Goal: Information Seeking & Learning: Check status

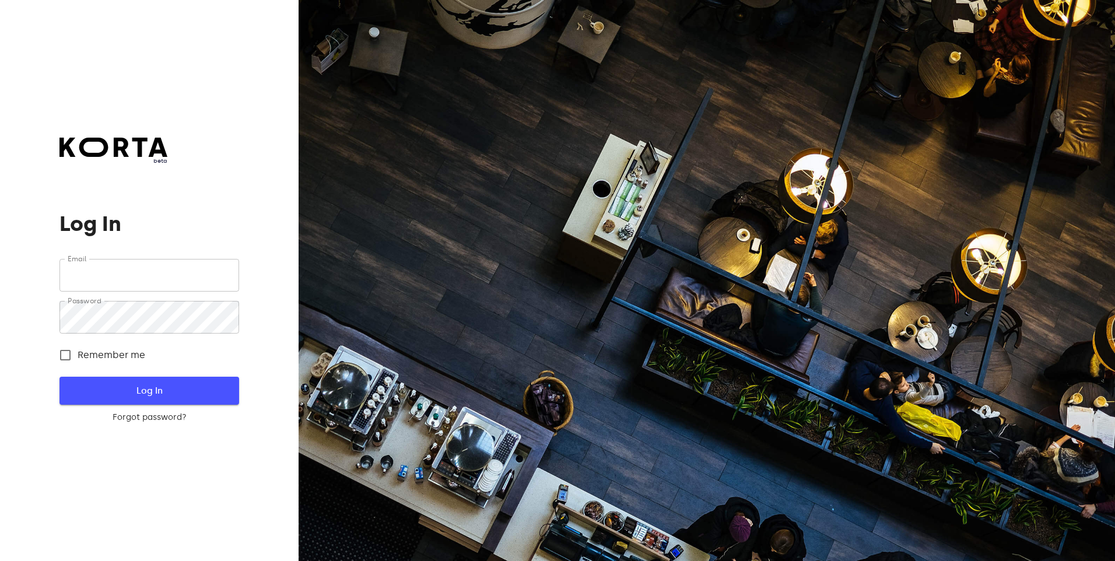
type input "[EMAIL_ADDRESS][DOMAIN_NAME]"
click at [130, 391] on span "Log In" at bounding box center [149, 390] width 142 height 15
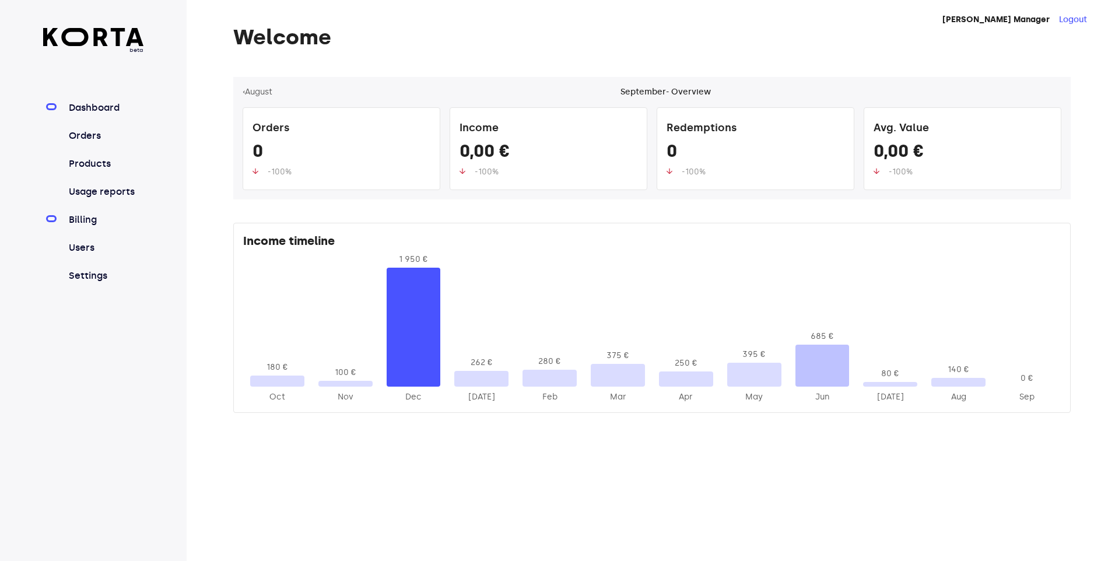
click at [83, 219] on link "Billing" at bounding box center [105, 220] width 78 height 14
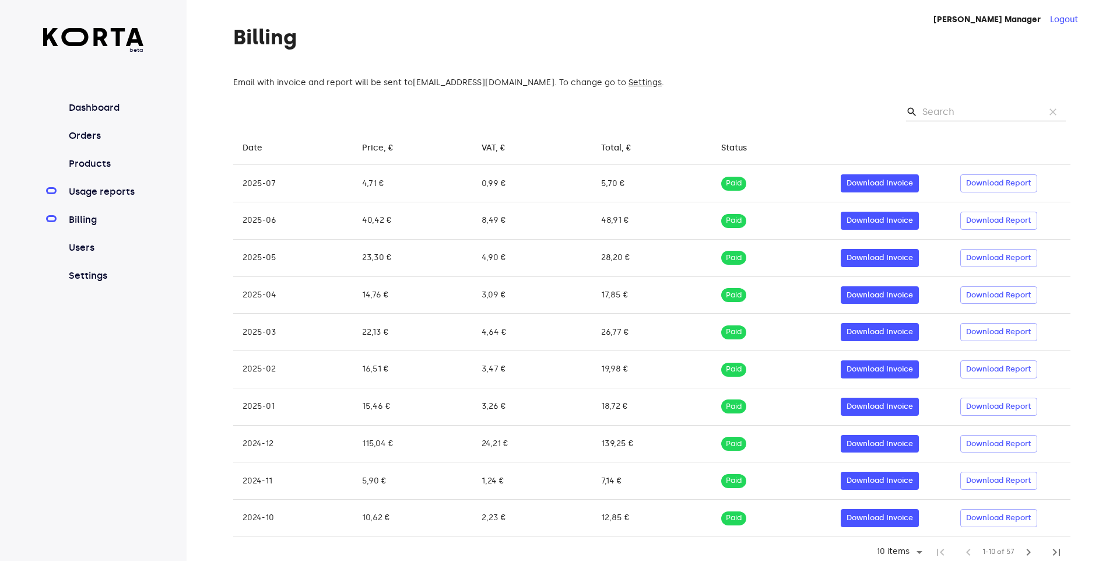
click at [89, 195] on link "Usage reports" at bounding box center [105, 192] width 78 height 14
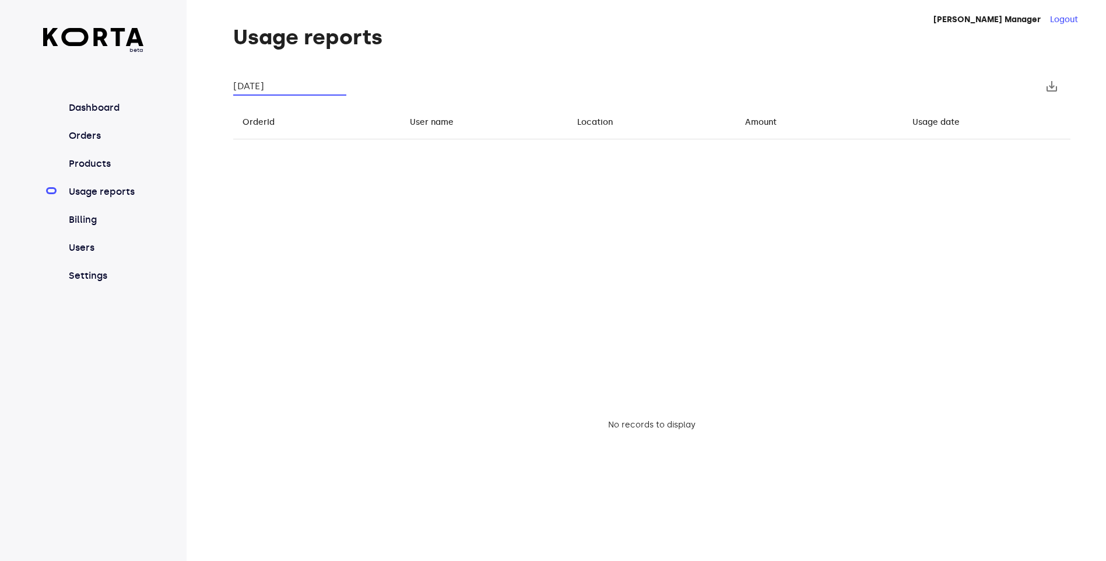
click at [286, 83] on input "[DATE]" at bounding box center [289, 86] width 113 height 19
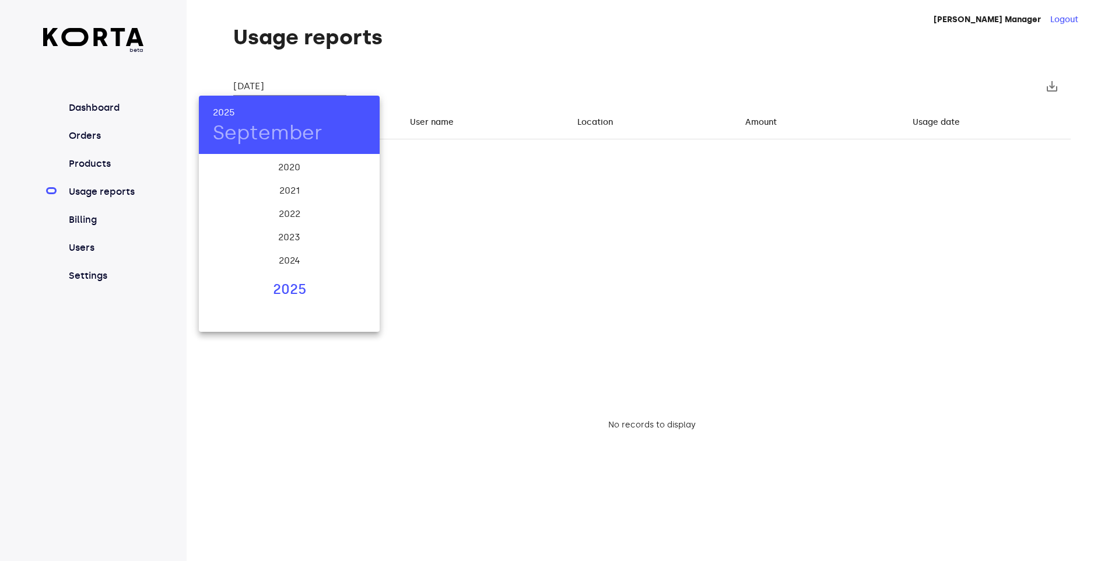
click at [279, 290] on div "2025" at bounding box center [289, 289] width 181 height 23
click at [294, 268] on div "Aug" at bounding box center [289, 265] width 60 height 44
type input "[DATE]"
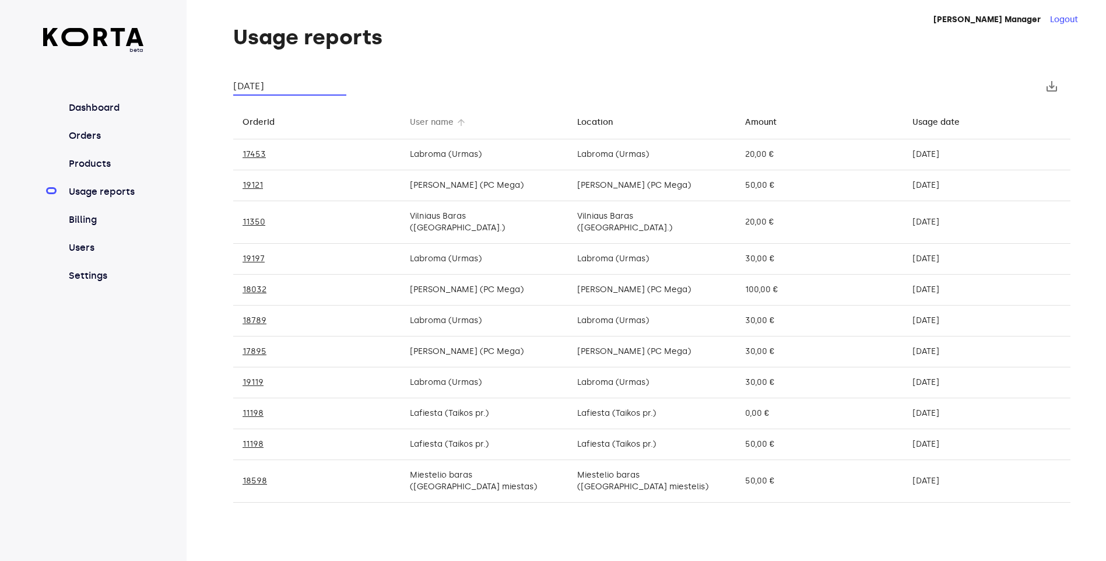
click at [437, 124] on div "User name" at bounding box center [432, 122] width 44 height 14
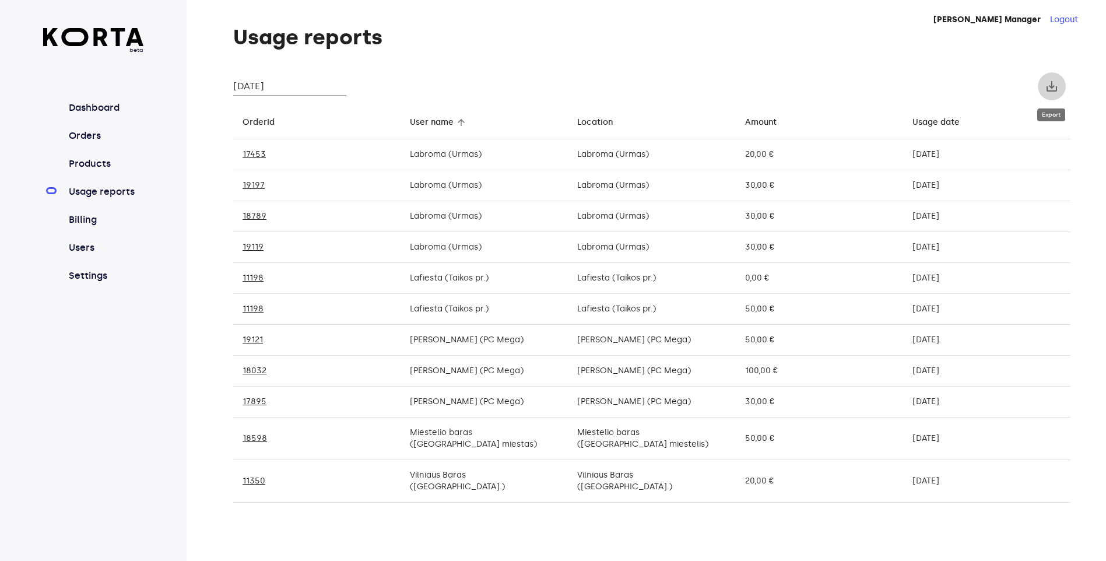
click at [1055, 86] on span "save_alt" at bounding box center [1052, 86] width 14 height 14
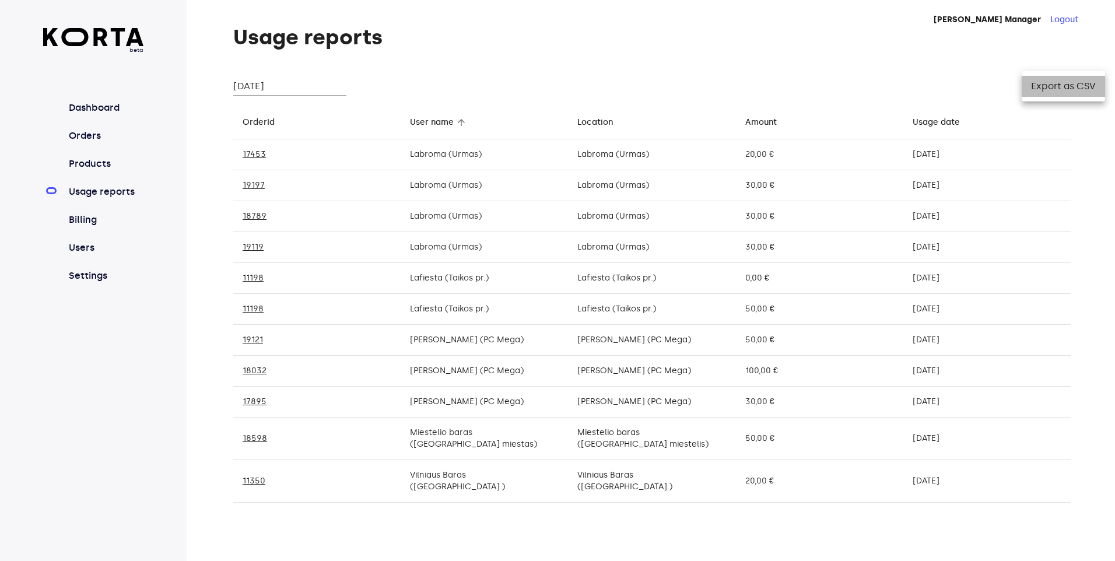
click at [1048, 89] on li "Export as CSV" at bounding box center [1062, 86] width 83 height 21
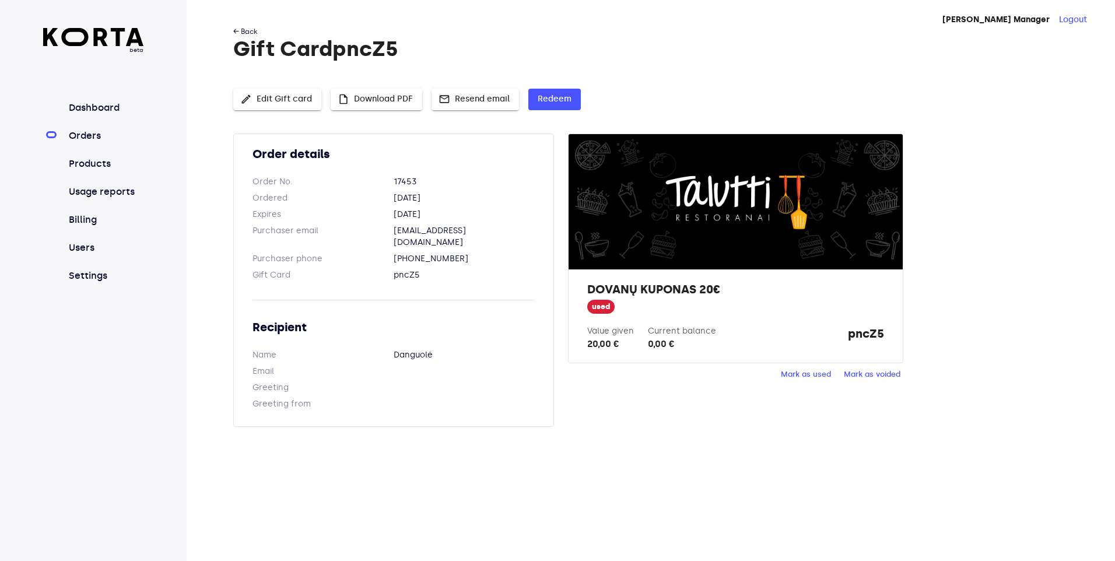
click at [245, 29] on link "← Back" at bounding box center [245, 31] width 24 height 8
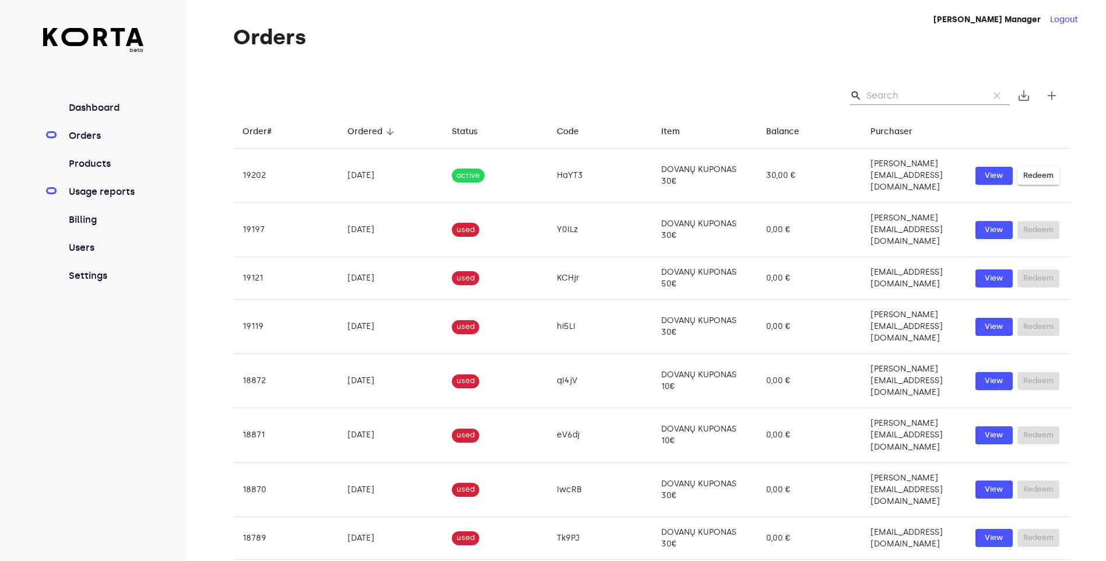
click at [97, 196] on link "Usage reports" at bounding box center [105, 192] width 78 height 14
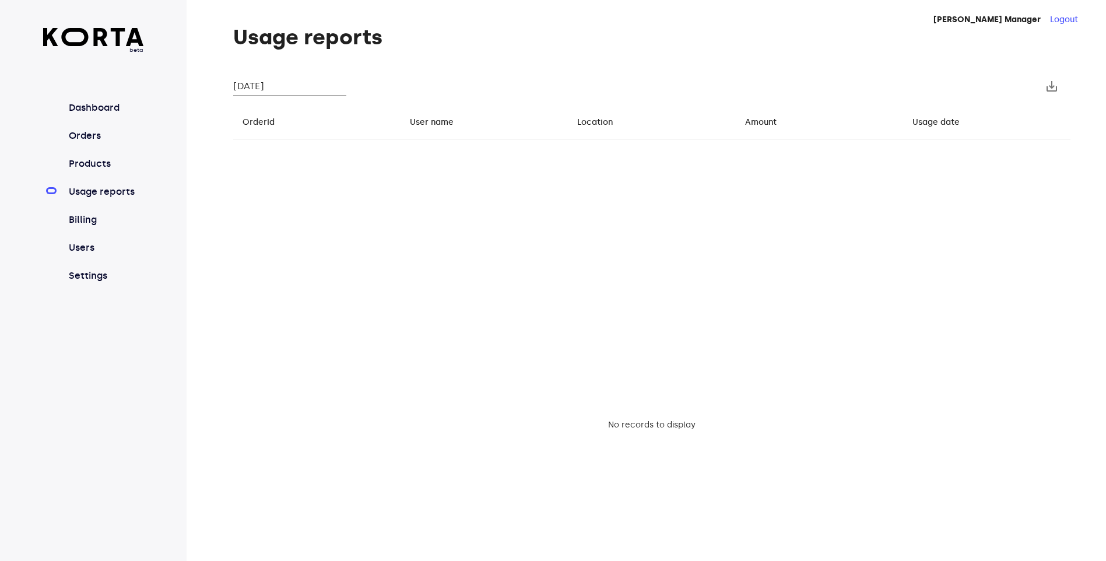
click at [312, 85] on input "[DATE]" at bounding box center [289, 86] width 113 height 19
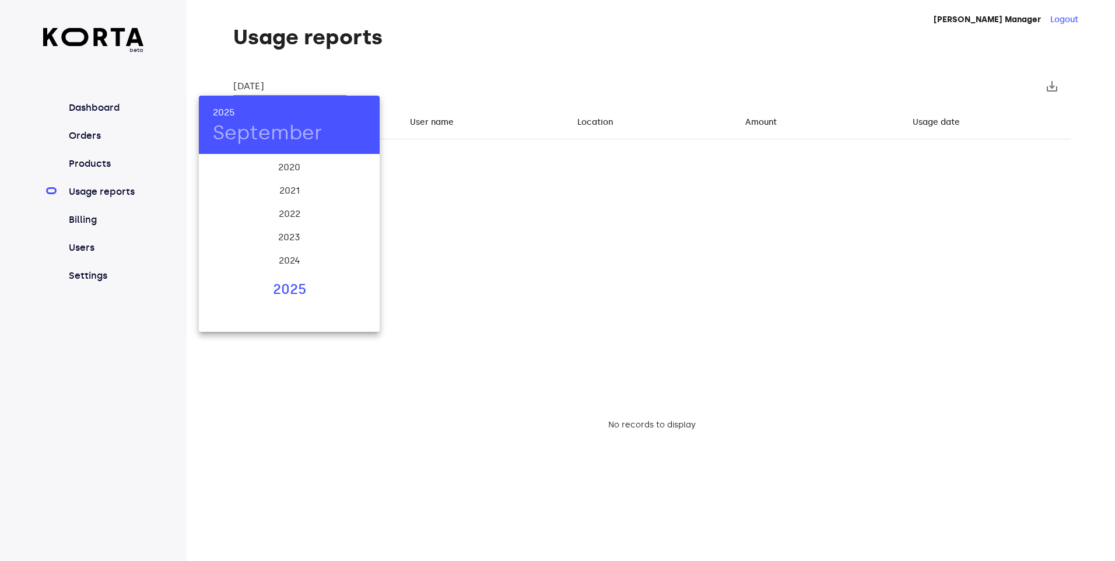
click at [294, 286] on div "2025" at bounding box center [289, 289] width 181 height 23
click at [294, 265] on div "Aug" at bounding box center [289, 265] width 60 height 44
type input "[DATE]"
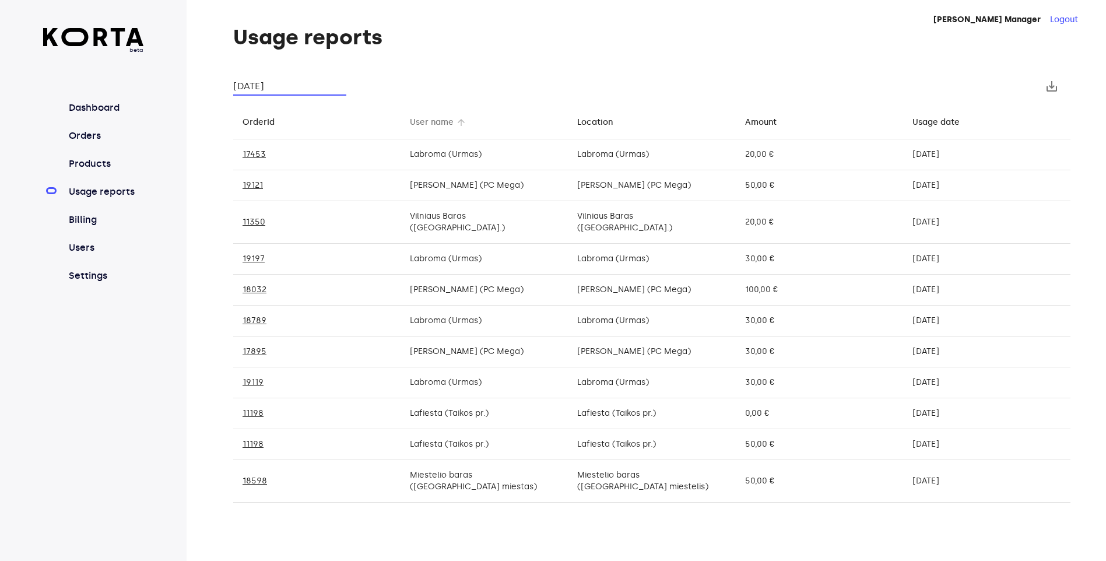
click at [437, 125] on div "User name" at bounding box center [432, 122] width 44 height 14
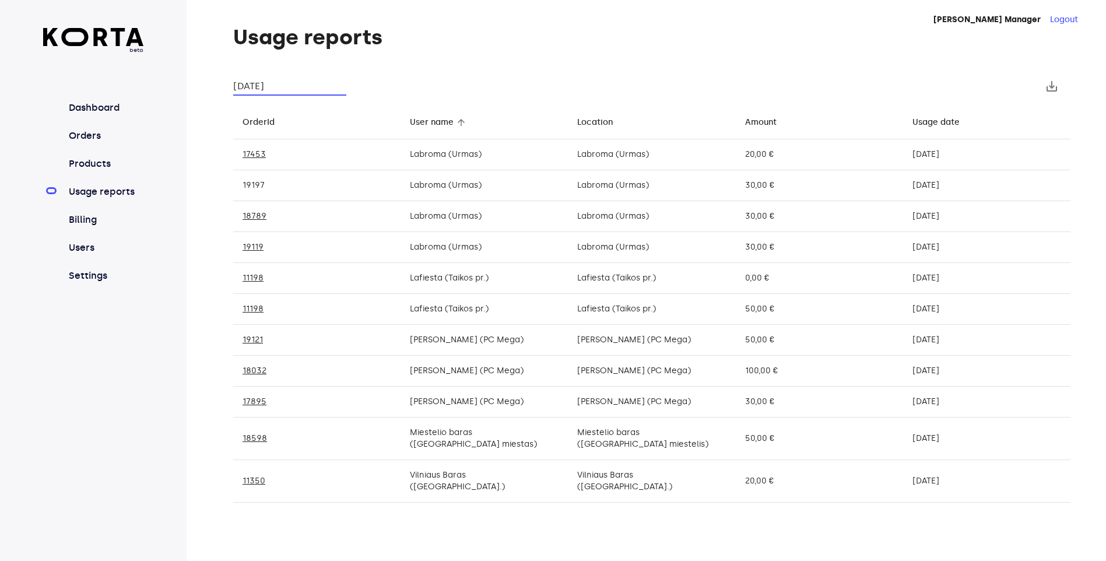
click at [251, 185] on link "19197" at bounding box center [254, 185] width 22 height 10
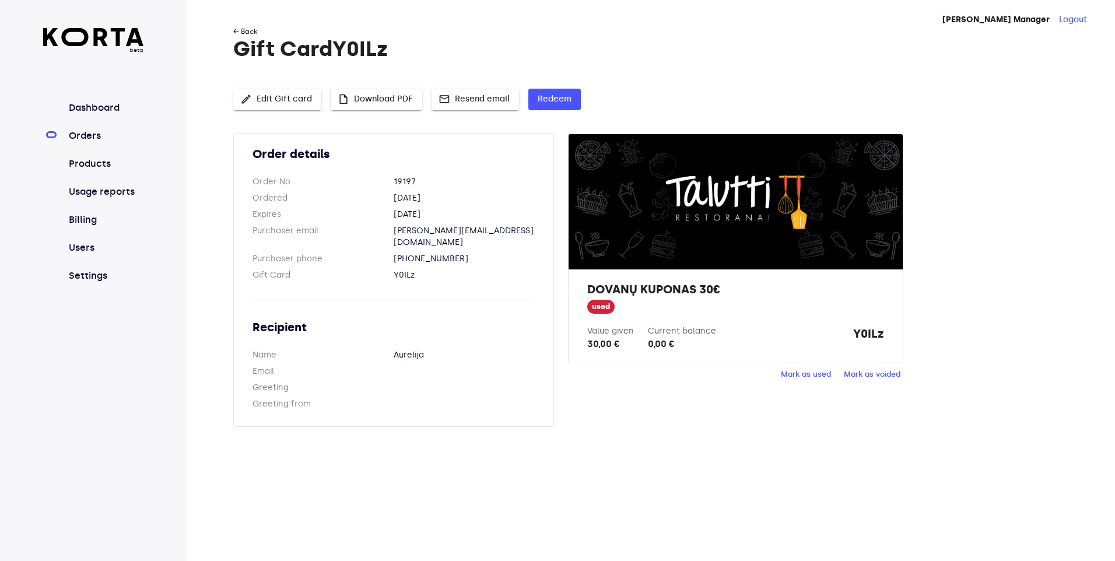
click at [243, 30] on link "← Back" at bounding box center [245, 31] width 24 height 8
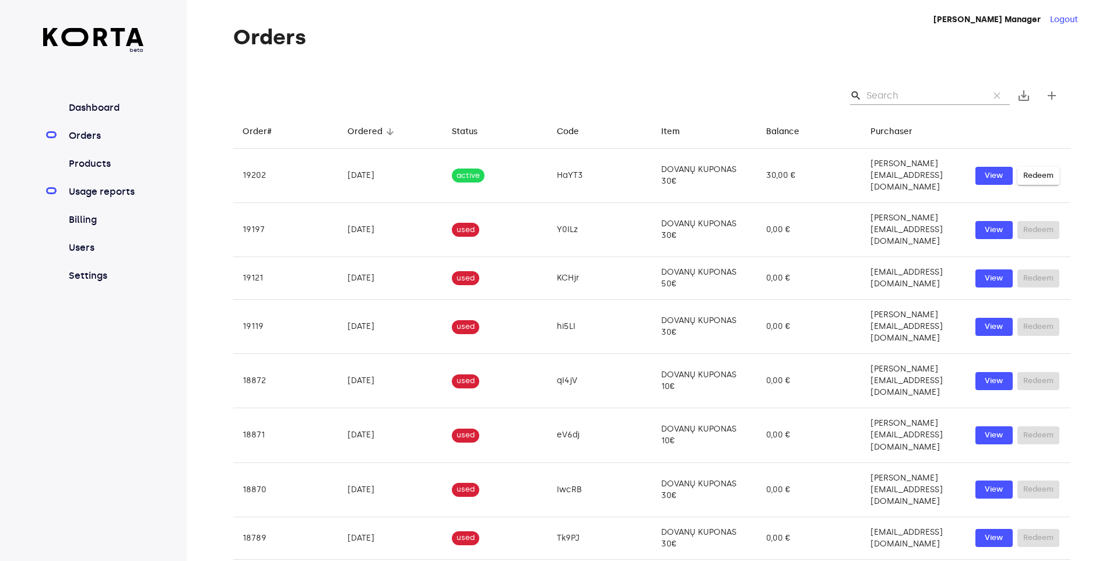
click at [96, 186] on link "Usage reports" at bounding box center [105, 192] width 78 height 14
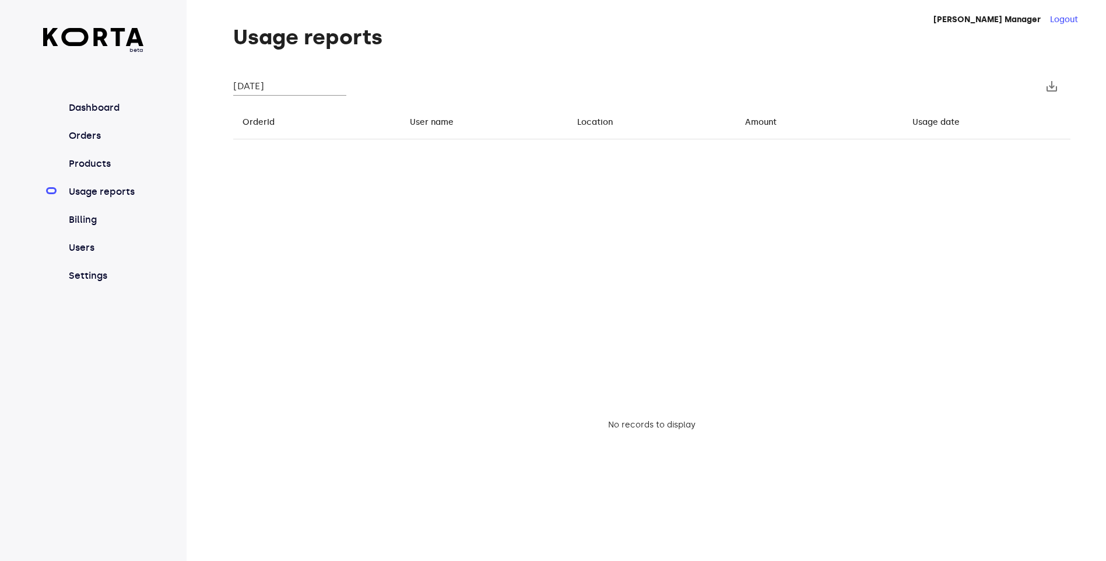
click at [271, 90] on input "[DATE]" at bounding box center [289, 86] width 113 height 19
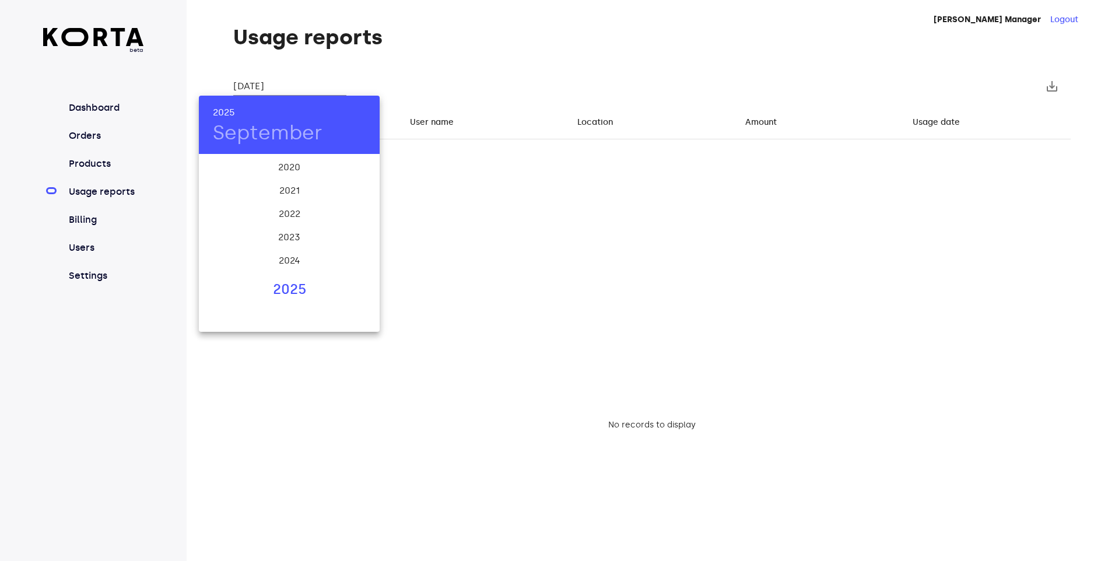
click at [293, 285] on div "2025" at bounding box center [289, 289] width 181 height 23
click at [289, 265] on div "Aug" at bounding box center [289, 265] width 60 height 44
type input "[DATE]"
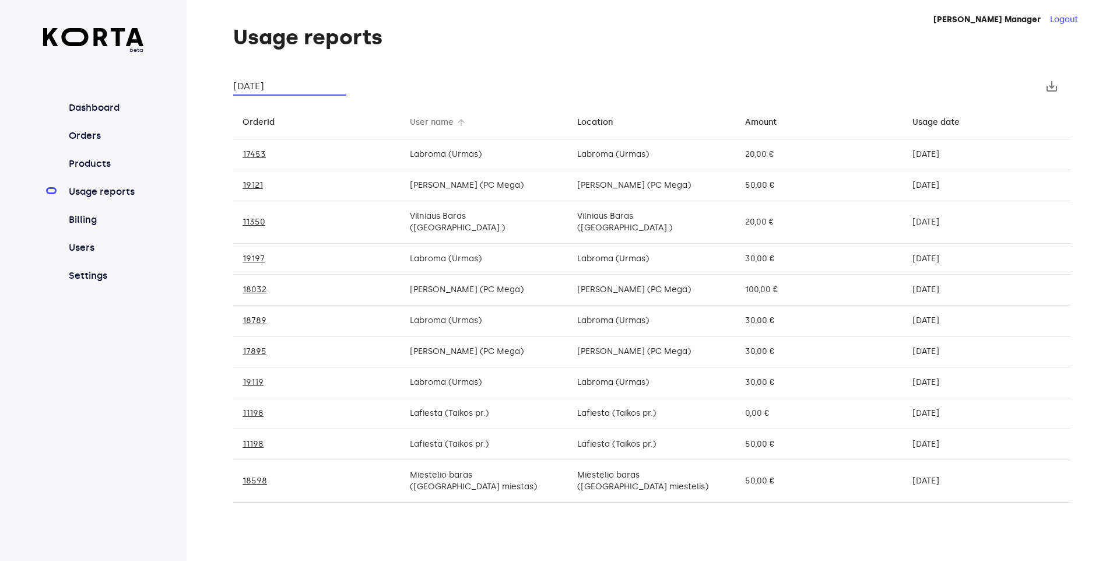
click at [421, 123] on div "User name" at bounding box center [432, 122] width 44 height 14
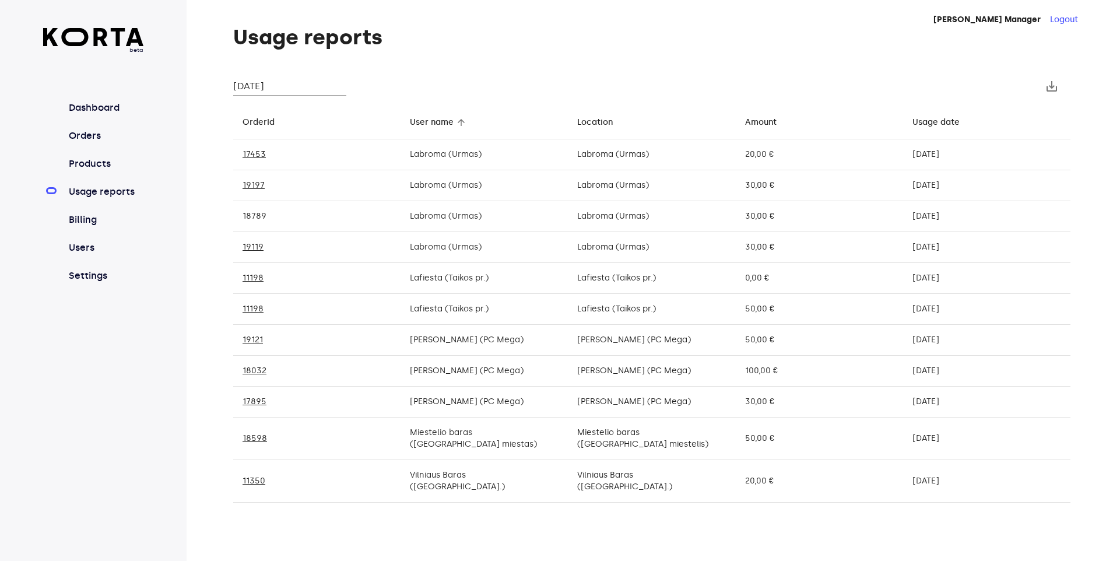
click at [252, 216] on link "18789" at bounding box center [255, 216] width 24 height 10
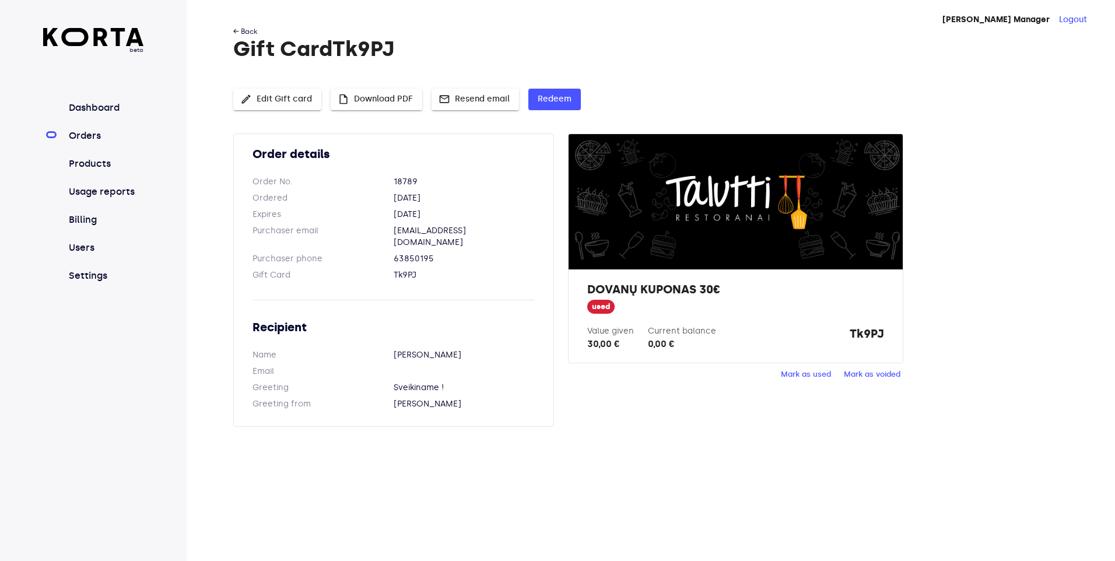
click at [249, 29] on link "← Back" at bounding box center [245, 31] width 24 height 8
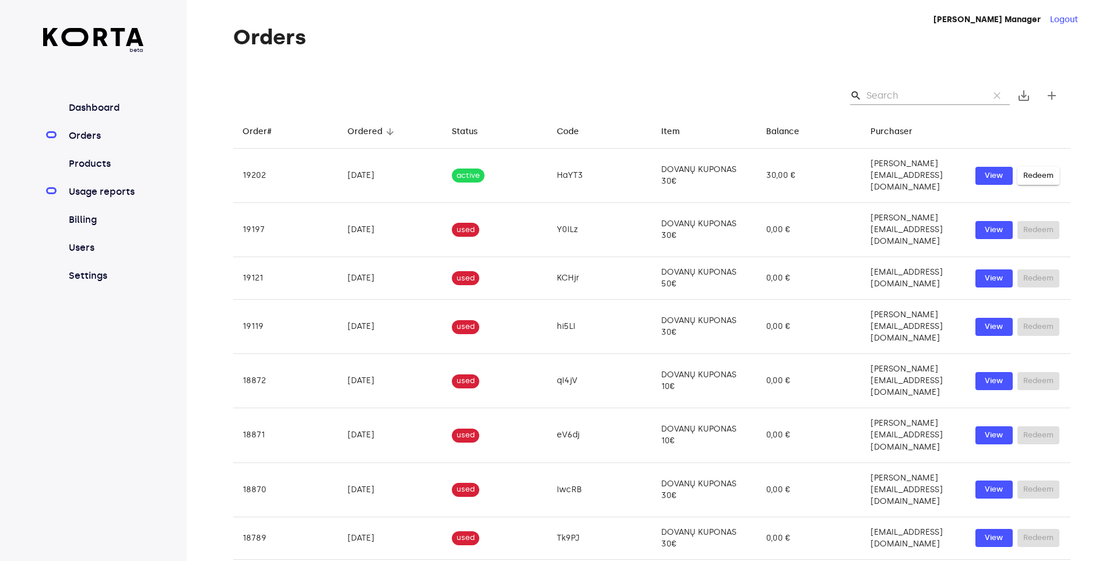
click at [90, 193] on link "Usage reports" at bounding box center [105, 192] width 78 height 14
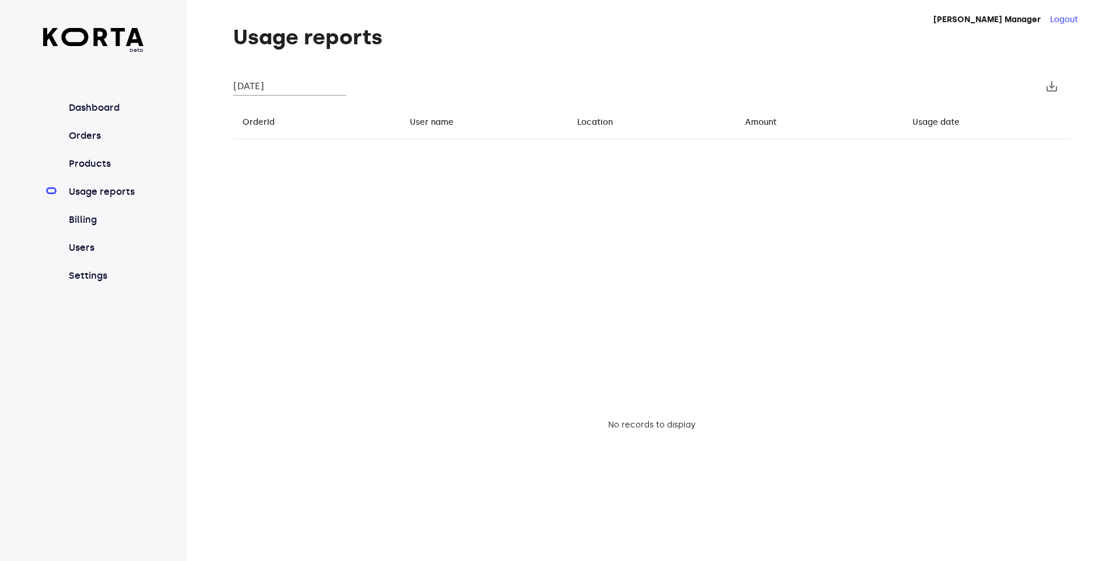
click at [301, 86] on input "[DATE]" at bounding box center [289, 86] width 113 height 19
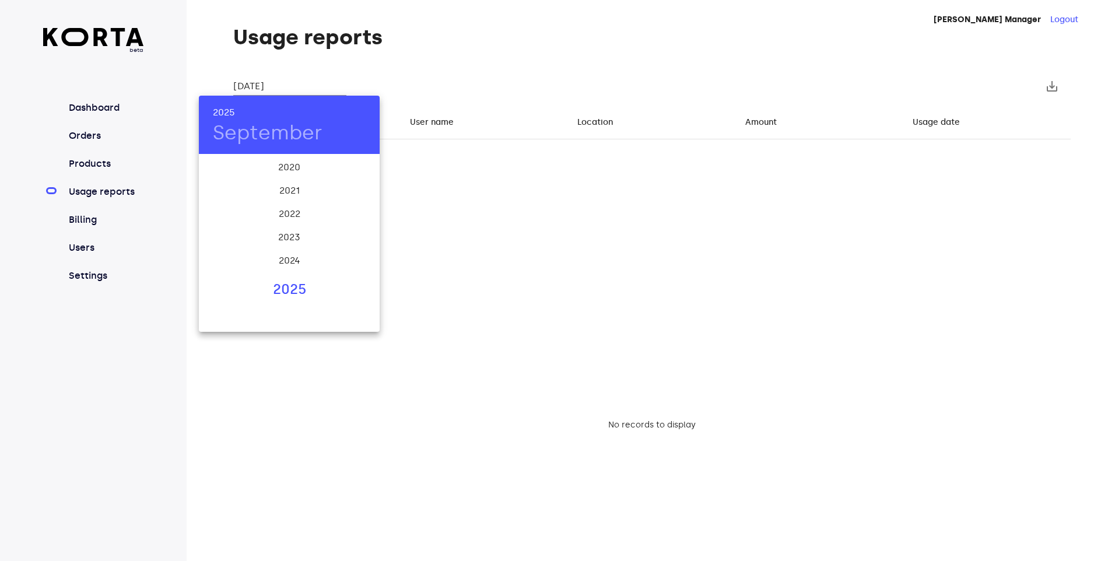
click at [286, 285] on div "2025" at bounding box center [289, 289] width 181 height 23
click at [286, 262] on div "Aug" at bounding box center [289, 265] width 60 height 44
type input "[DATE]"
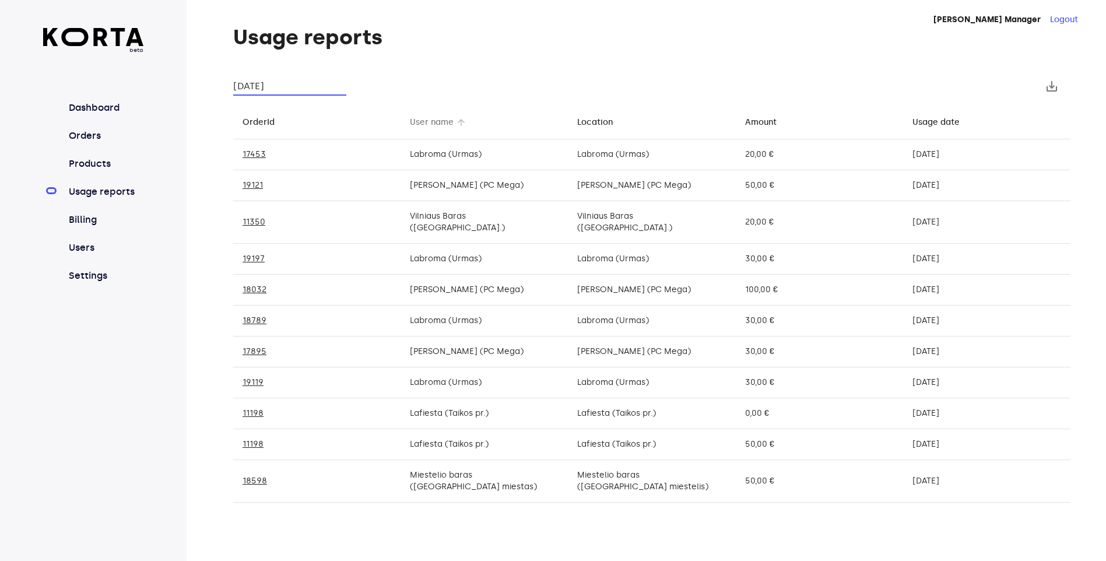
click at [427, 127] on div "User name" at bounding box center [432, 122] width 44 height 14
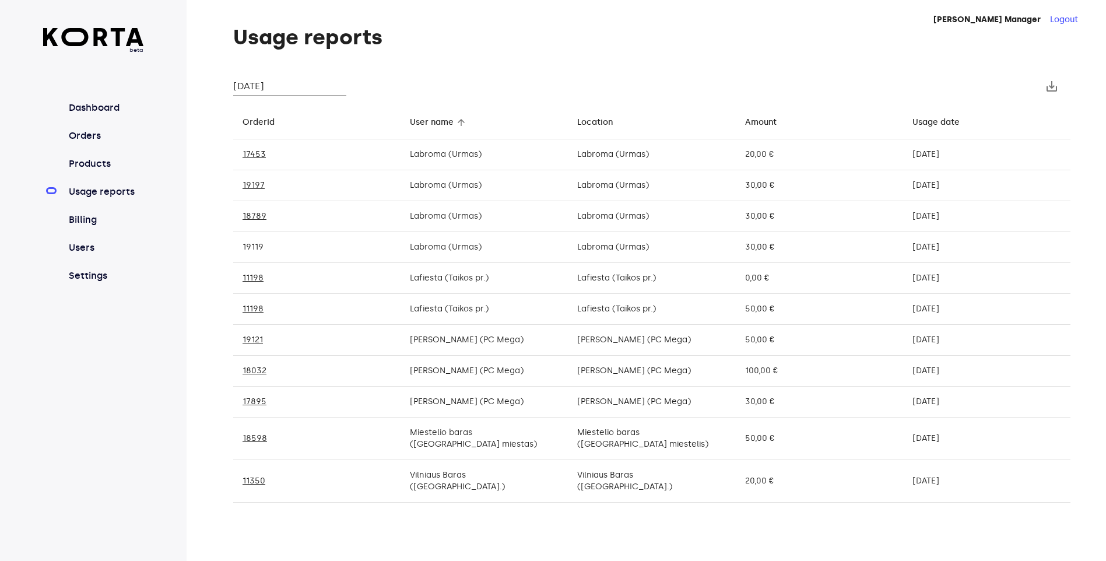
click at [251, 248] on link "19119" at bounding box center [253, 247] width 21 height 10
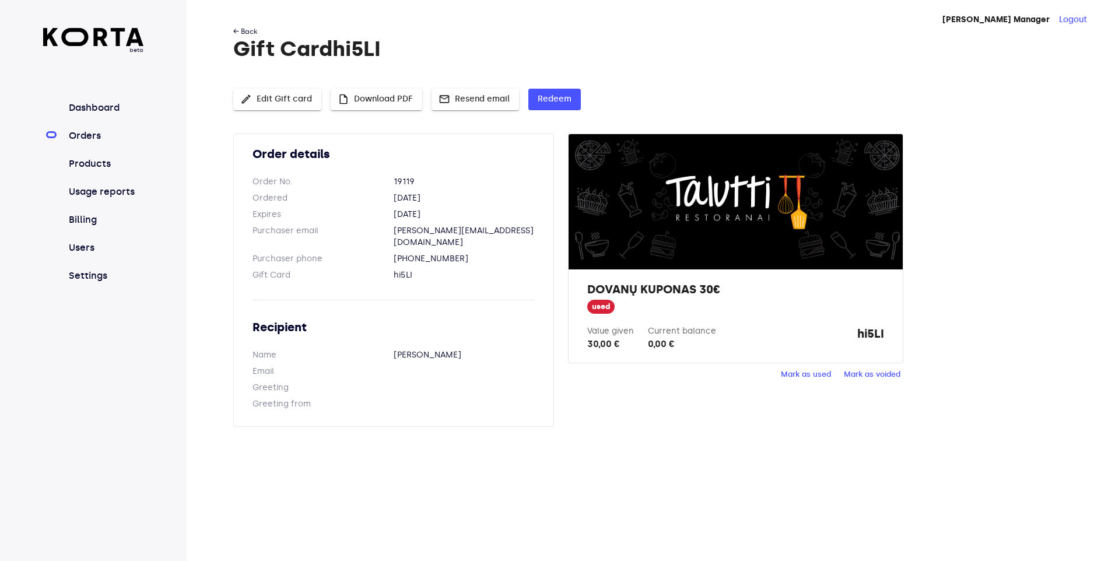
click at [255, 35] on link "← Back" at bounding box center [245, 31] width 24 height 8
